Goal: Task Accomplishment & Management: Use online tool/utility

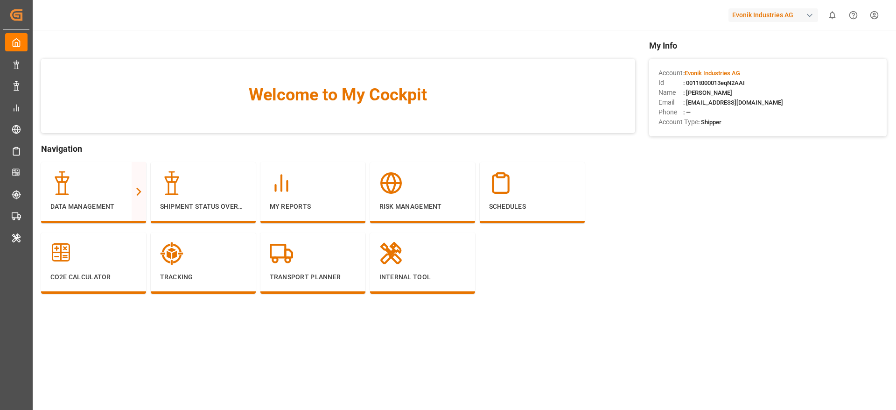
click at [738, 16] on div "Evonik Industries AG" at bounding box center [773, 15] width 90 height 14
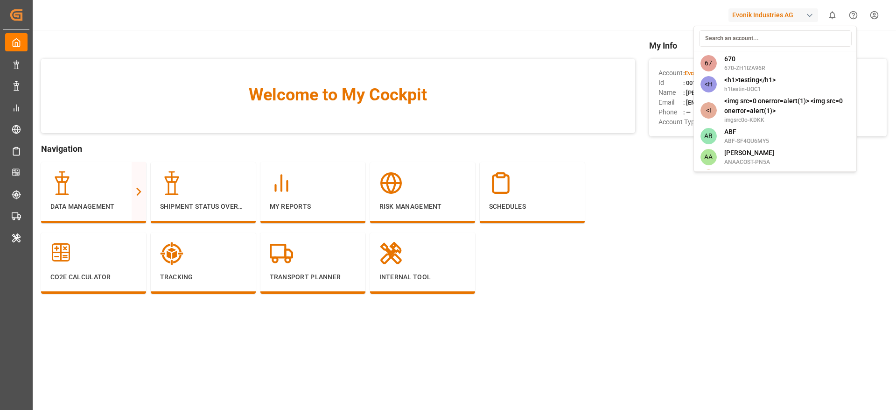
click at [738, 33] on input at bounding box center [775, 38] width 153 height 16
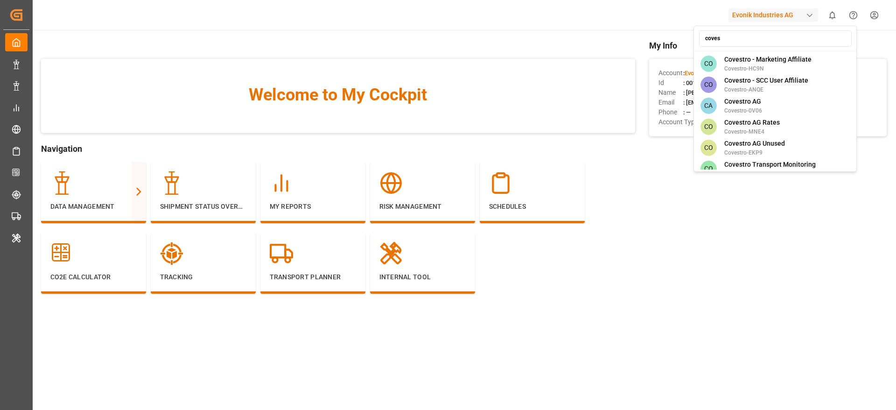
type input "coves"
click at [743, 97] on span "Covestro AG" at bounding box center [743, 102] width 38 height 10
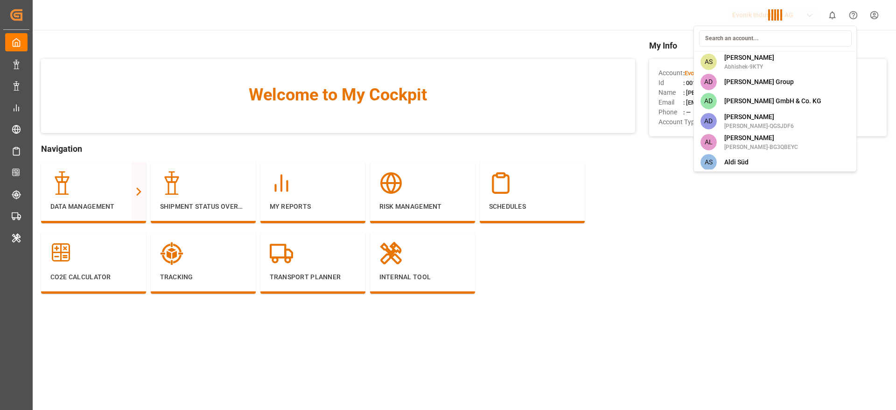
scroll to position [1500, 0]
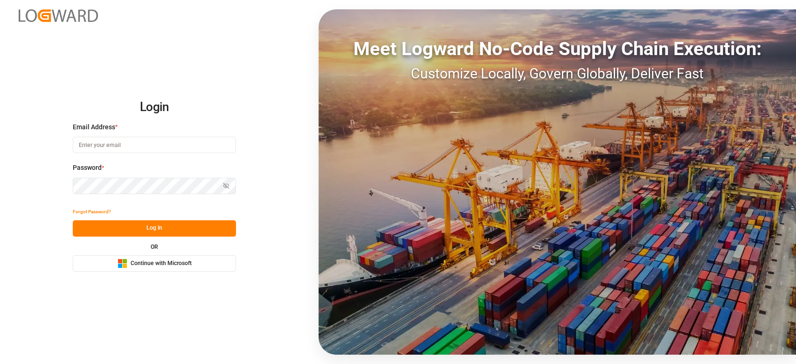
click at [215, 266] on button "Microsoft Logo Continue with Microsoft" at bounding box center [154, 263] width 163 height 16
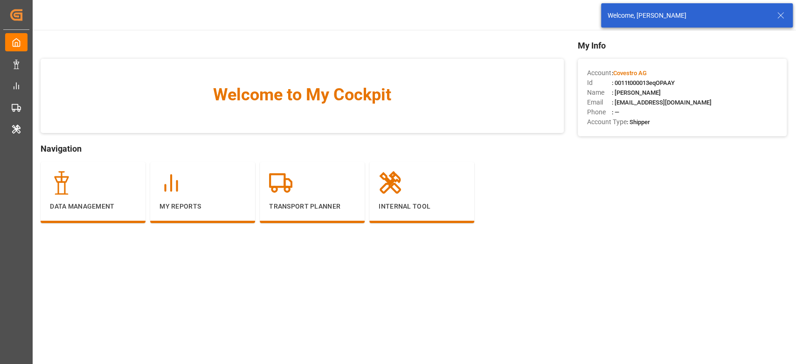
click at [783, 14] on icon at bounding box center [780, 15] width 11 height 11
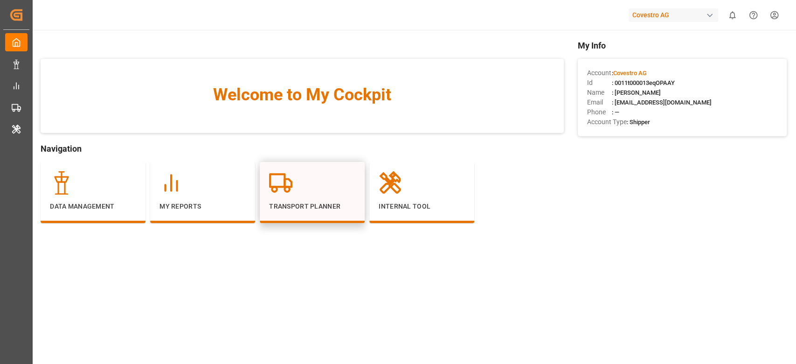
click at [327, 197] on div "Transport Planner" at bounding box center [312, 191] width 86 height 40
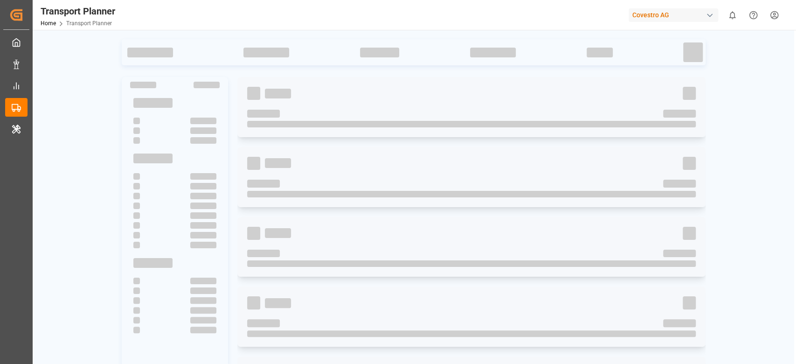
click at [724, 121] on div at bounding box center [414, 203] width 762 height 329
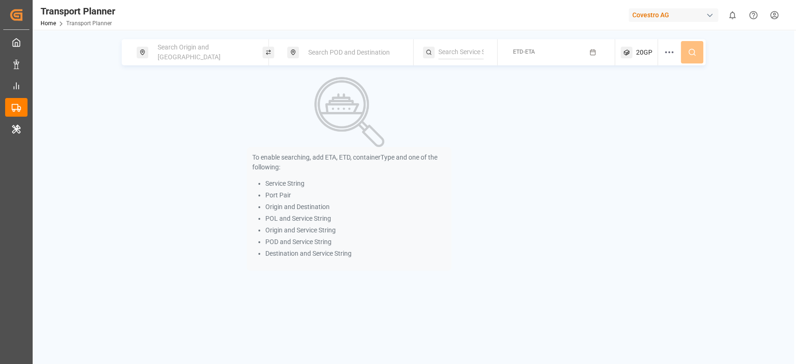
click at [219, 48] on span "Search Origin and [GEOGRAPHIC_DATA]" at bounding box center [189, 51] width 63 height 17
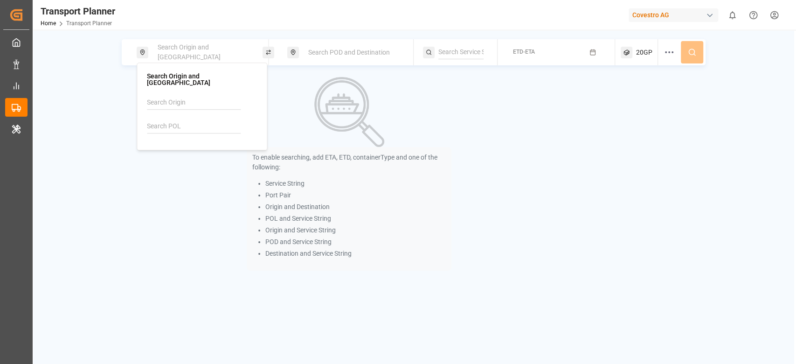
click at [196, 119] on input at bounding box center [194, 126] width 94 height 14
paste input "NLRTM"
type input "NLRTM"
click at [193, 148] on div "NLRTM [GEOGRAPHIC_DATA]" at bounding box center [204, 157] width 90 height 20
click at [328, 51] on span "Search POD and Destination" at bounding box center [349, 52] width 82 height 7
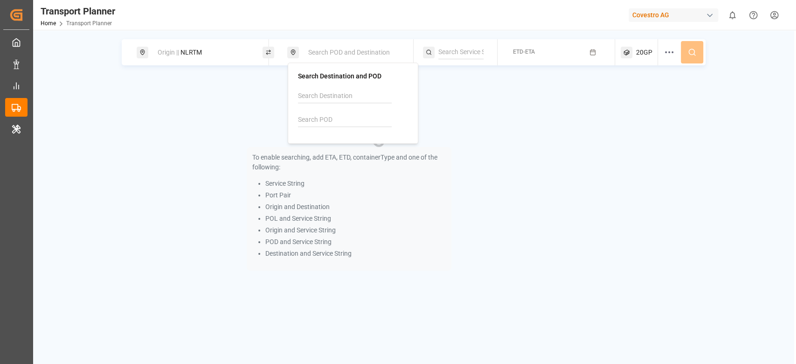
click at [320, 120] on input at bounding box center [345, 120] width 94 height 14
paste input "CNXMN"
type input "CNXMN"
click at [319, 144] on img at bounding box center [315, 144] width 10 height 7
click at [458, 54] on input at bounding box center [460, 52] width 45 height 14
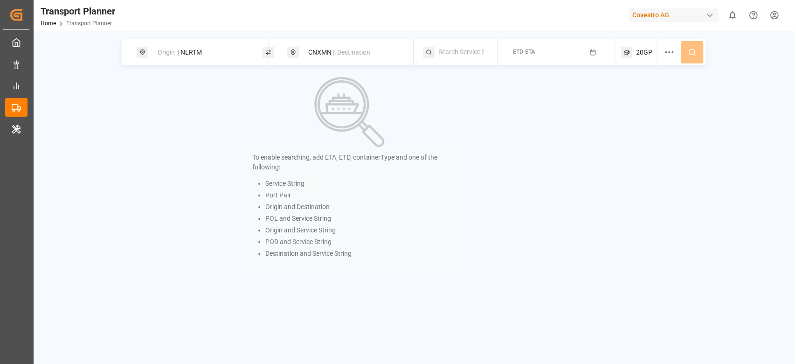
paste input "NE2"
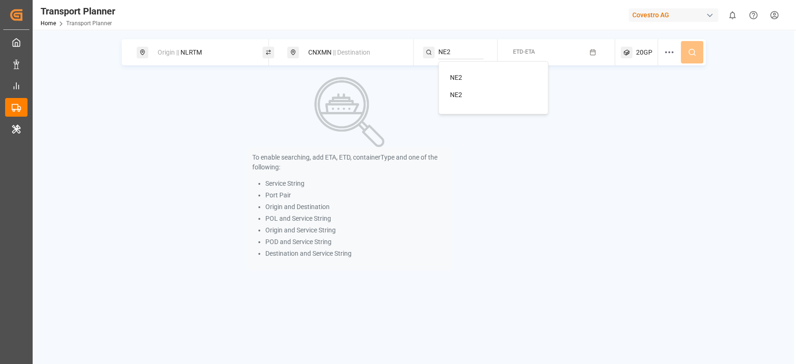
type input "NE2"
click at [457, 79] on span "NE2" at bounding box center [456, 77] width 12 height 7
click at [579, 53] on button "ETD-ETA" at bounding box center [556, 52] width 106 height 18
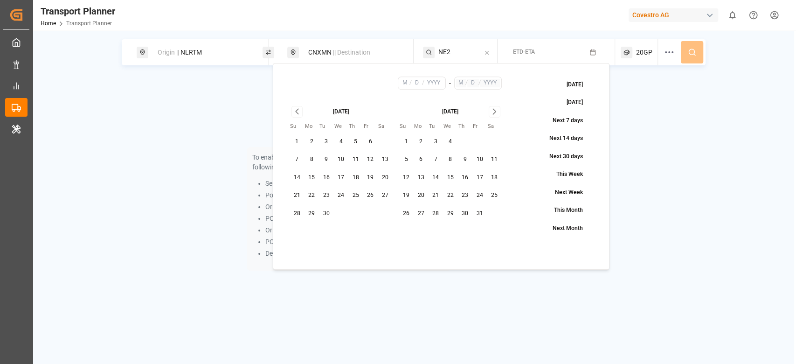
click at [301, 141] on button "1" at bounding box center [297, 141] width 15 height 15
type input "9"
type input "1"
type input "2025"
click at [493, 112] on icon "Go to next month" at bounding box center [494, 111] width 11 height 11
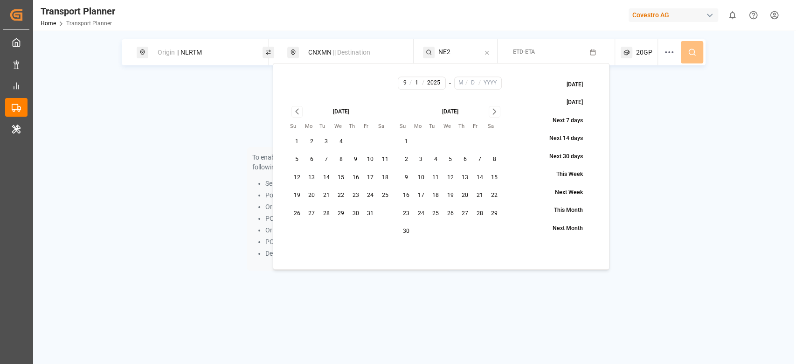
click at [499, 108] on icon "Go to next month" at bounding box center [494, 111] width 11 height 11
click at [444, 217] on button "31" at bounding box center [450, 213] width 15 height 15
type input "12"
type input "31"
type input "2025"
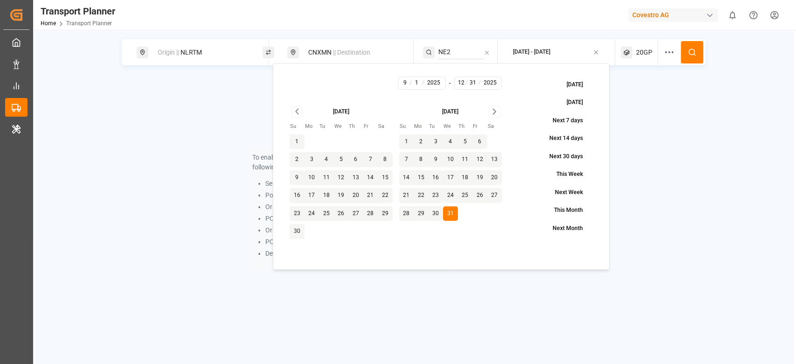
click at [701, 50] on button at bounding box center [692, 52] width 22 height 22
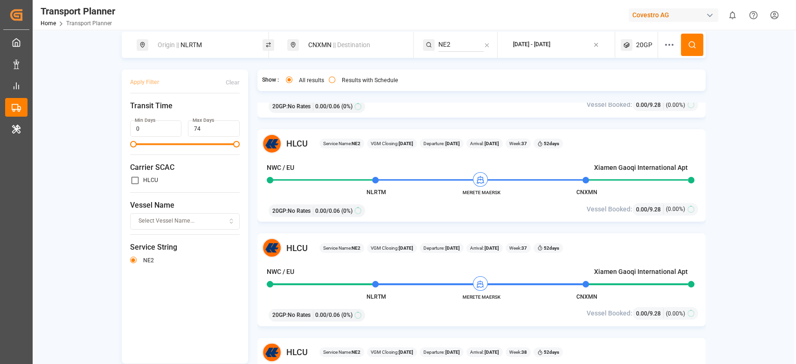
scroll to position [442, 0]
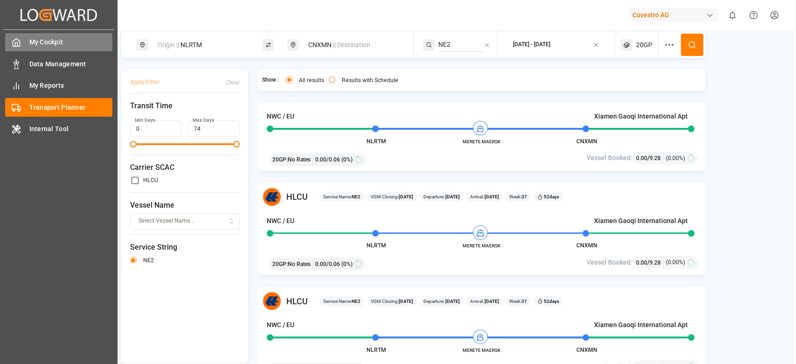
click at [22, 49] on div "My Cockpit My Cockpit" at bounding box center [58, 42] width 107 height 18
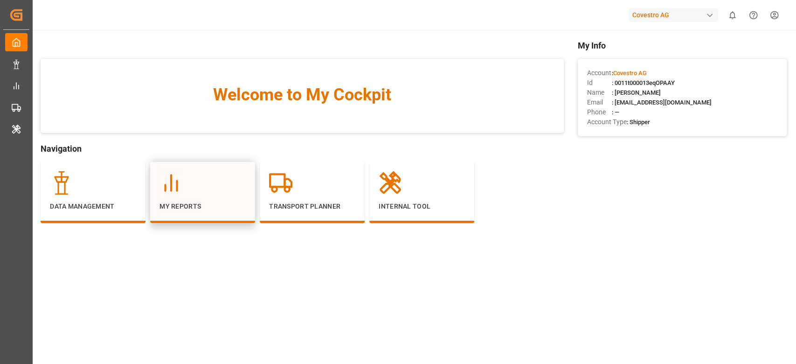
click at [184, 204] on p "My Reports" at bounding box center [203, 206] width 86 height 10
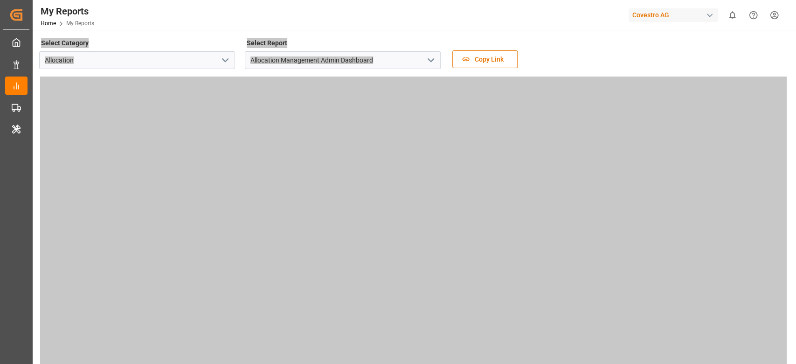
click at [652, 21] on div "Covestro AG" at bounding box center [674, 15] width 90 height 14
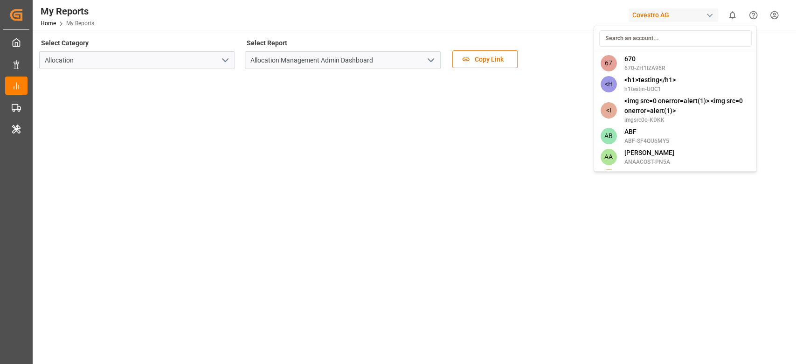
click at [597, 43] on div at bounding box center [675, 38] width 159 height 21
click at [566, 50] on html "Created by potrace 1.15, written by [PERSON_NAME] [DATE]-[DATE] Created by potr…" at bounding box center [398, 182] width 796 height 364
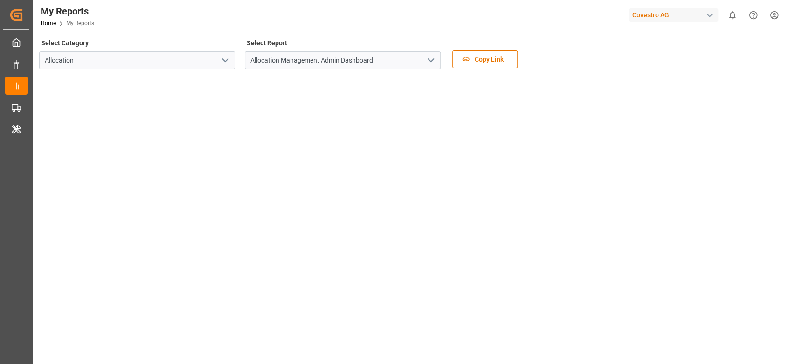
click at [428, 63] on icon "open menu" at bounding box center [430, 60] width 11 height 11
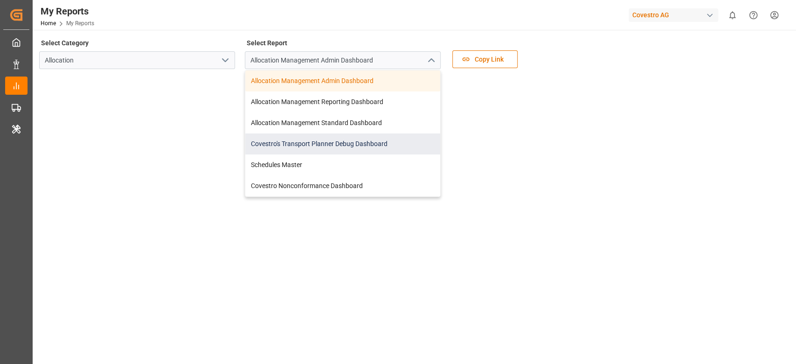
click at [373, 144] on div "Covestro's Transport Planner Debug Dashboard" at bounding box center [342, 143] width 195 height 21
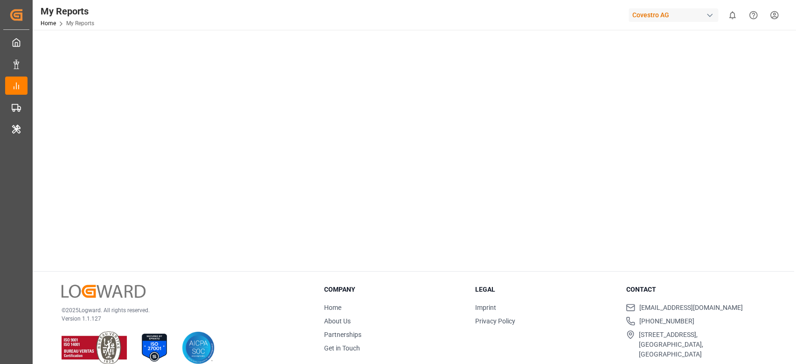
scroll to position [182, 0]
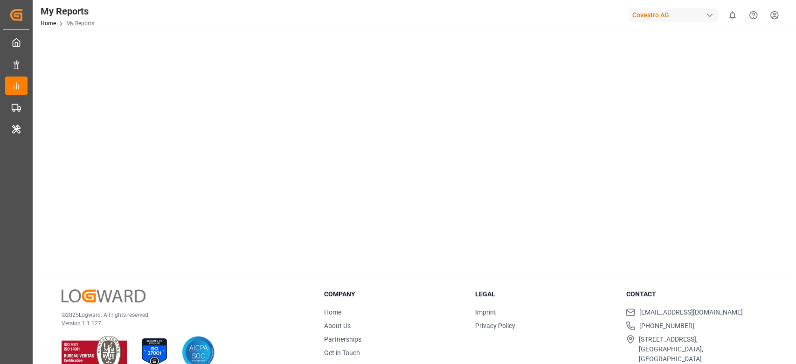
click at [429, 292] on h3 "Company" at bounding box center [393, 294] width 139 height 10
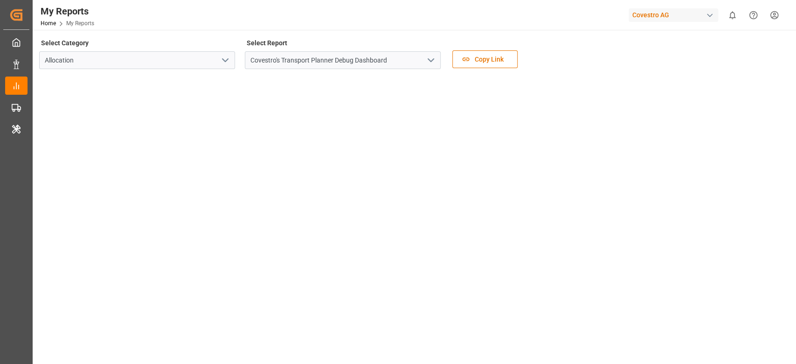
scroll to position [62, 0]
